Goal: Information Seeking & Learning: Learn about a topic

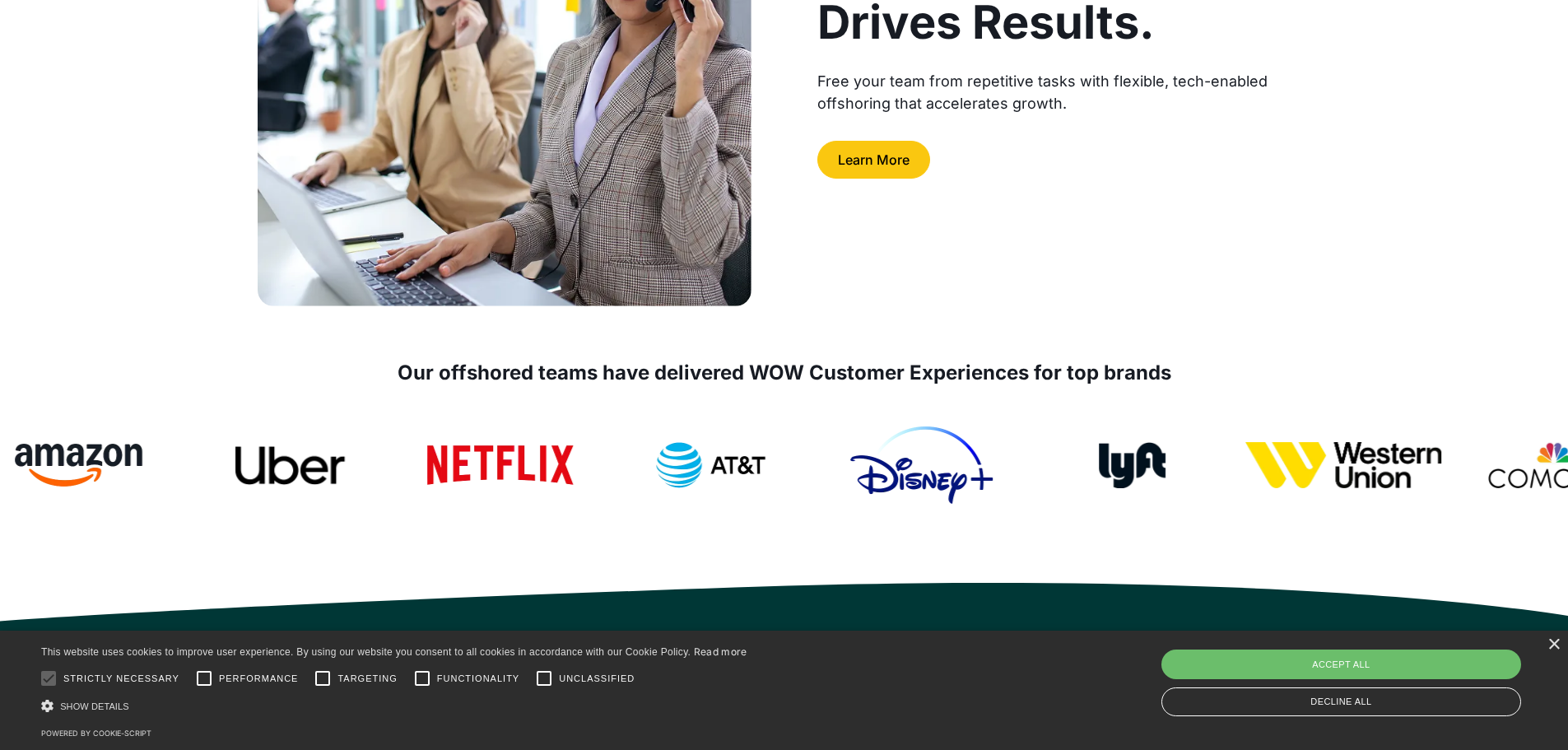
scroll to position [411, 0]
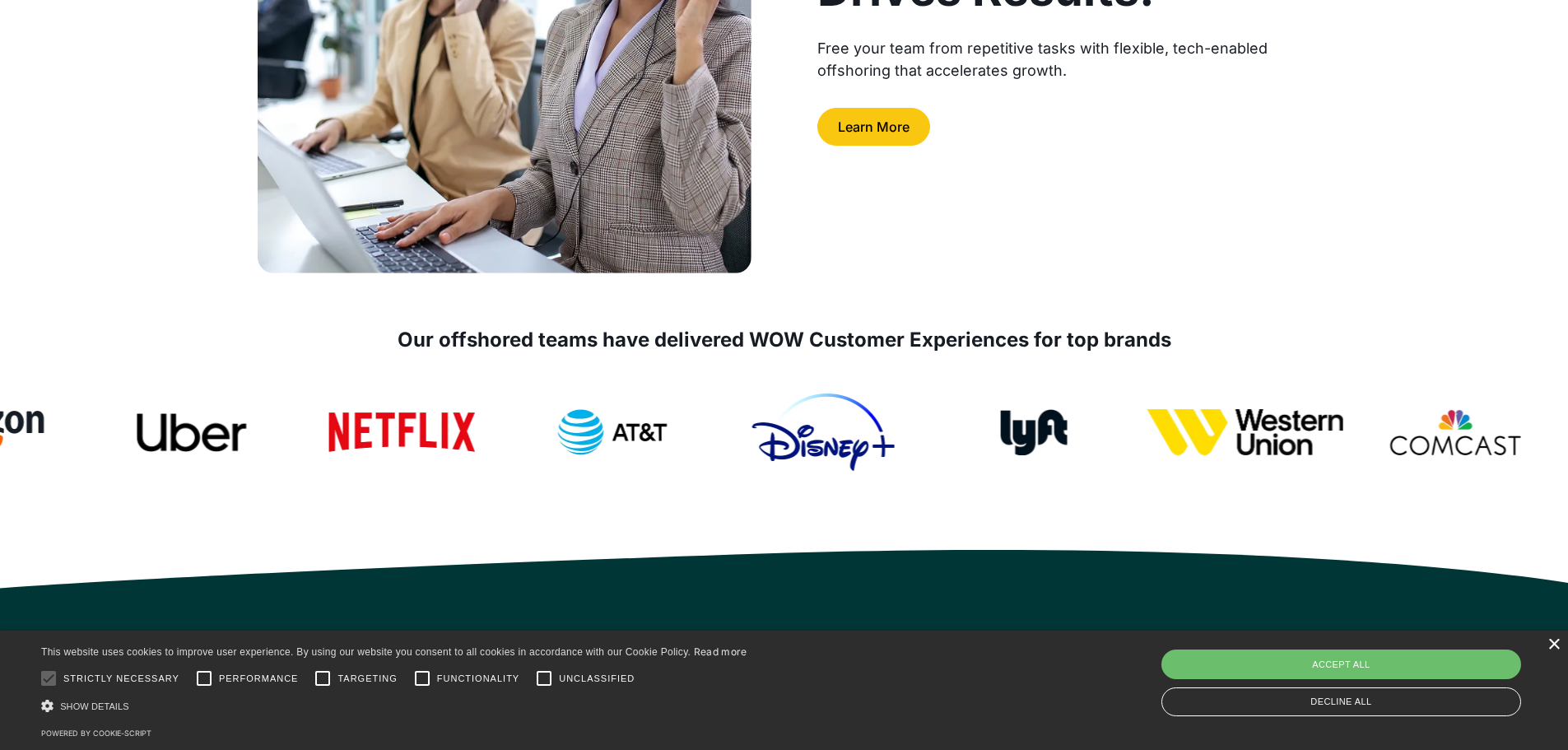
click at [1040, 519] on div "×" at bounding box center [1553, 645] width 12 height 12
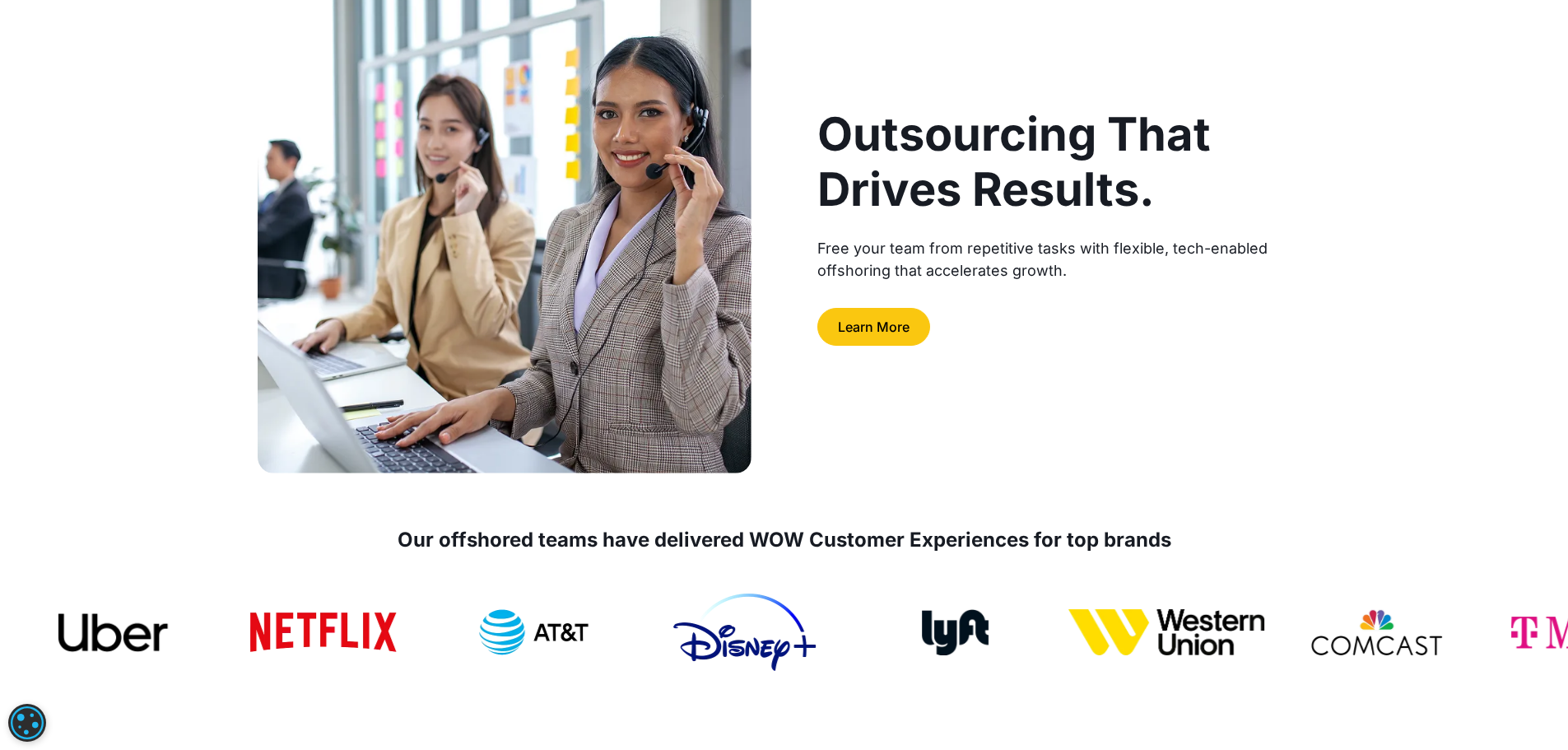
scroll to position [0, 0]
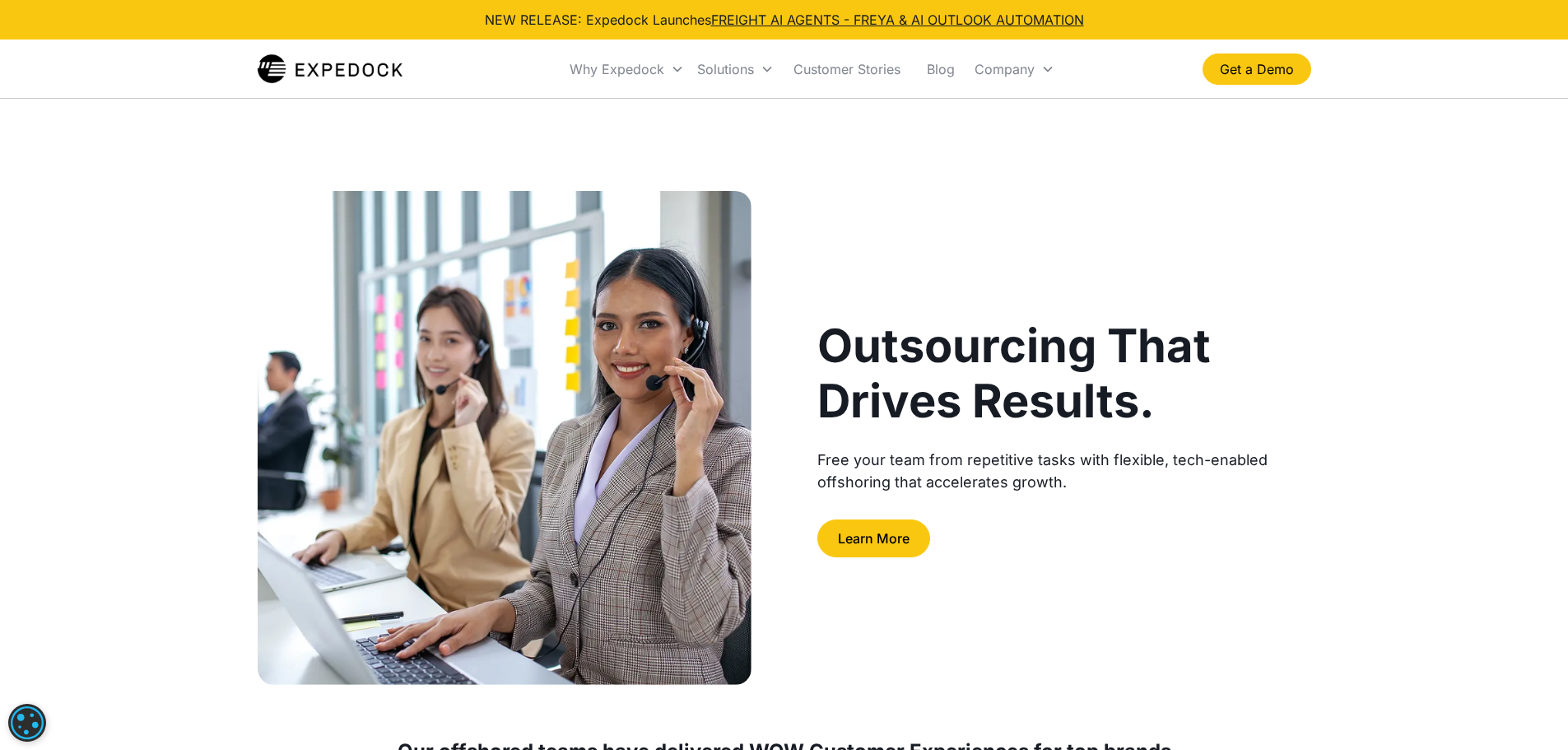
click at [836, 10] on div "NEW RELEASE: Expedock Launches FREIGHT AI AGENTS - FREYA & AI OUTLOOK AUTOMATION" at bounding box center [784, 20] width 599 height 20
click at [835, 16] on link "FREIGHT AI AGENTS - FREYA & AI OUTLOOK AUTOMATION" at bounding box center [897, 20] width 373 height 17
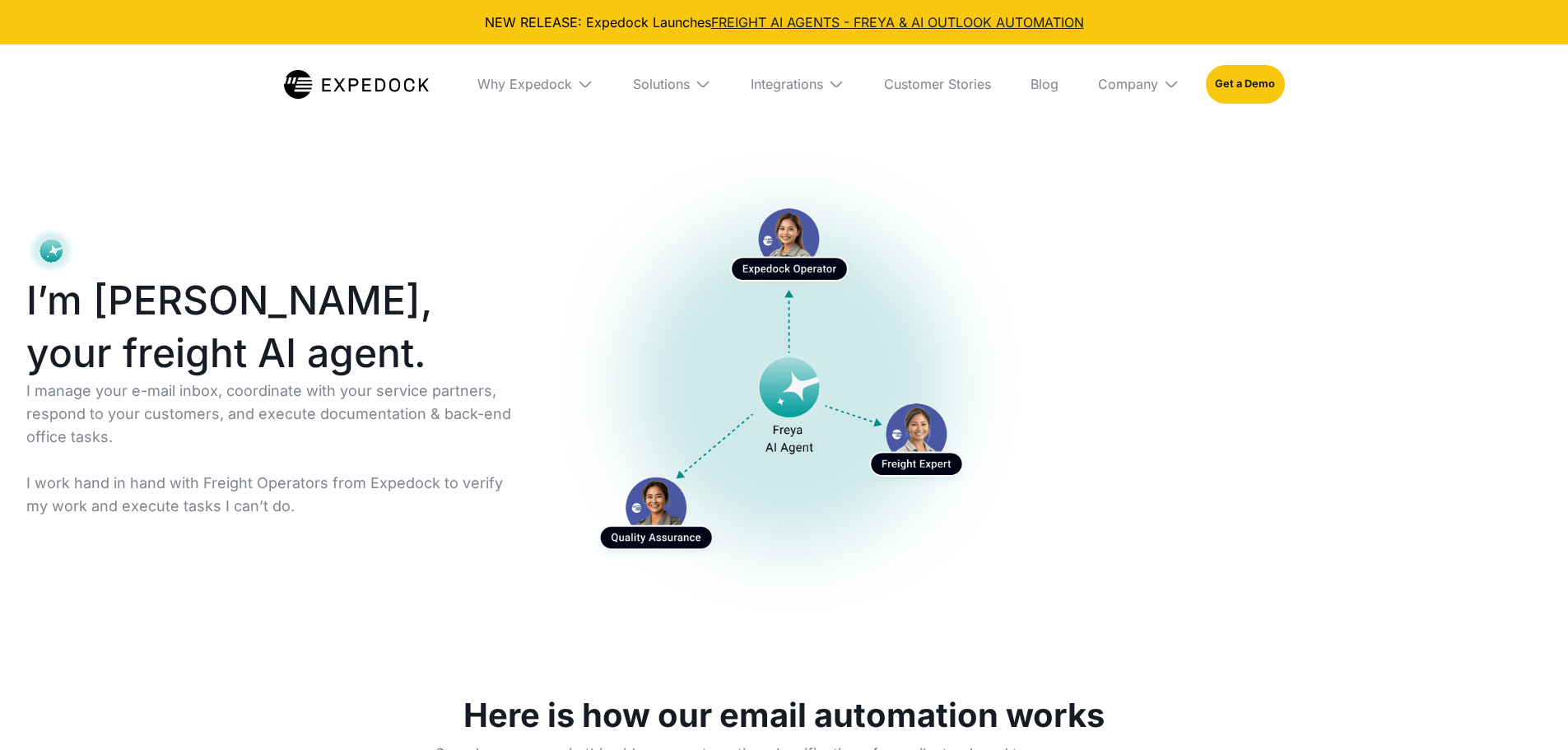
select select
